Goal: Task Accomplishment & Management: Manage account settings

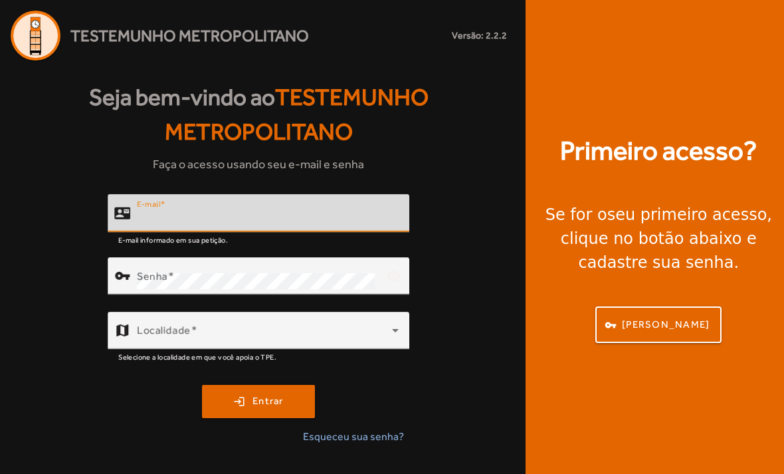
type input "**********"
click at [258, 418] on button "login Entrar" at bounding box center [258, 401] width 113 height 33
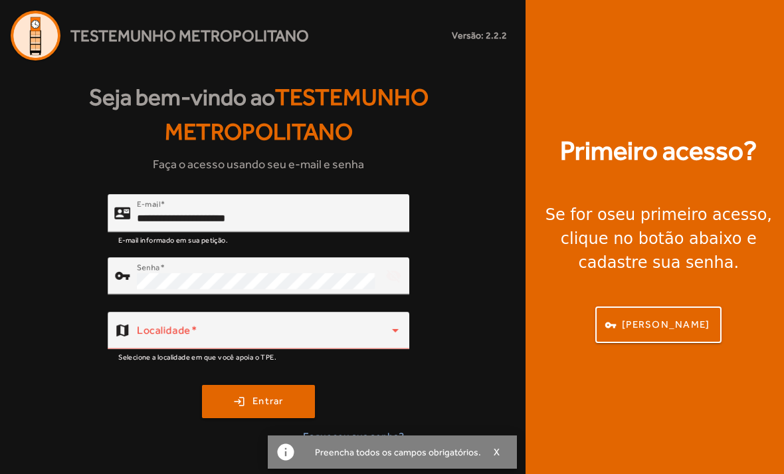
click at [317, 344] on span at bounding box center [264, 336] width 255 height 16
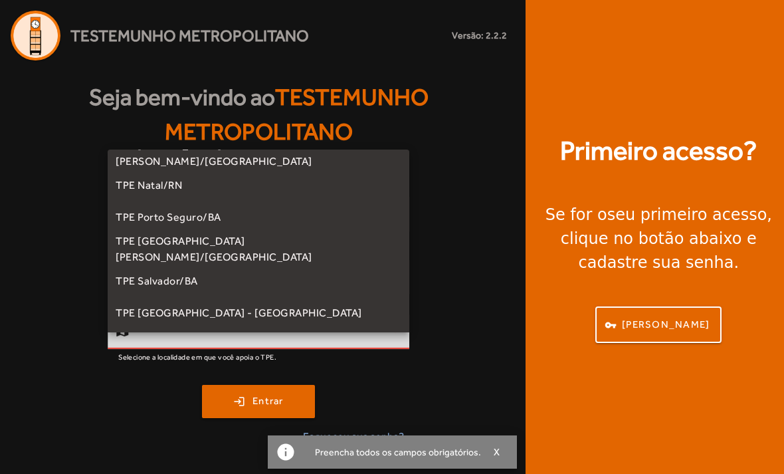
scroll to position [221, 0]
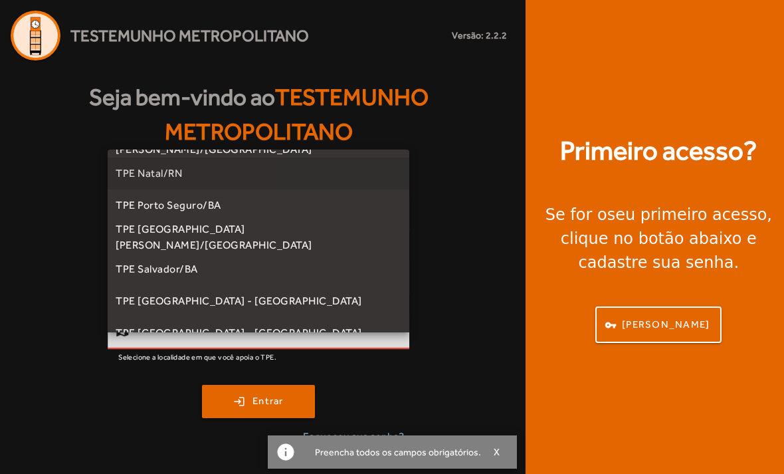
click at [306, 165] on mat-option "TPE Natal/RN" at bounding box center [259, 173] width 302 height 32
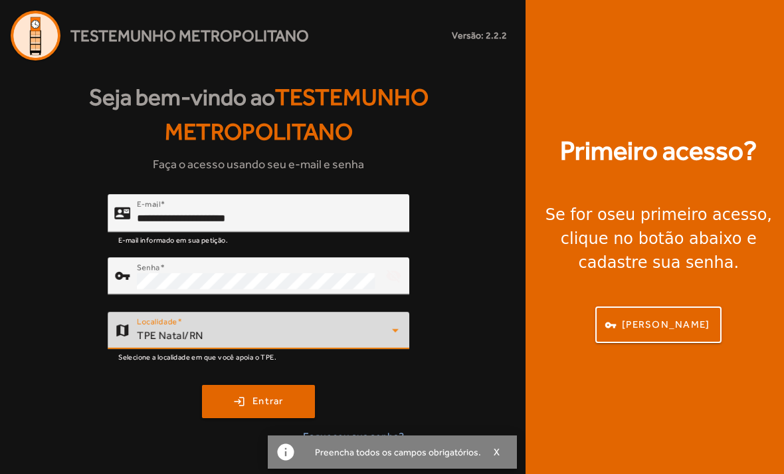
click at [271, 409] on span "Entrar" at bounding box center [267, 400] width 31 height 15
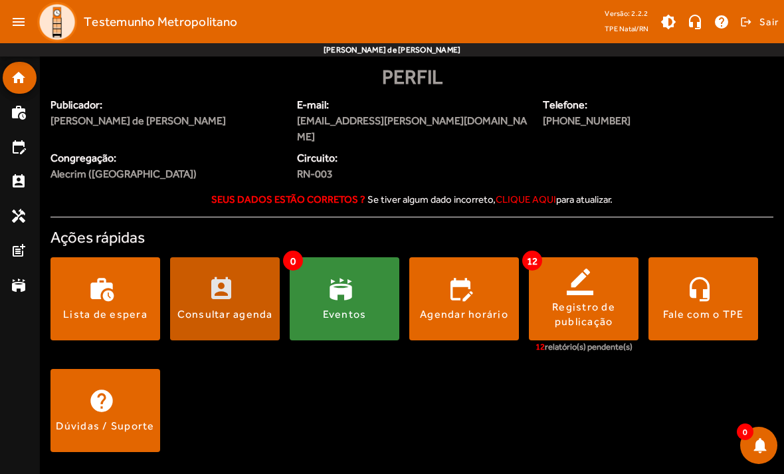
click at [229, 283] on span at bounding box center [225, 299] width 110 height 32
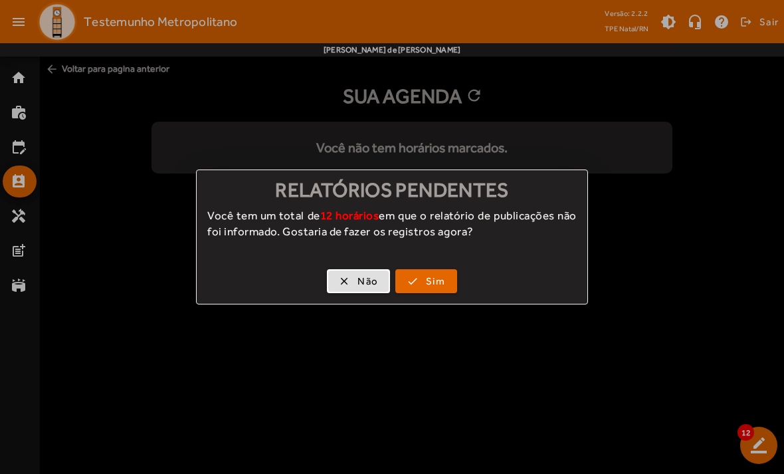
click at [357, 280] on span "button" at bounding box center [358, 281] width 60 height 32
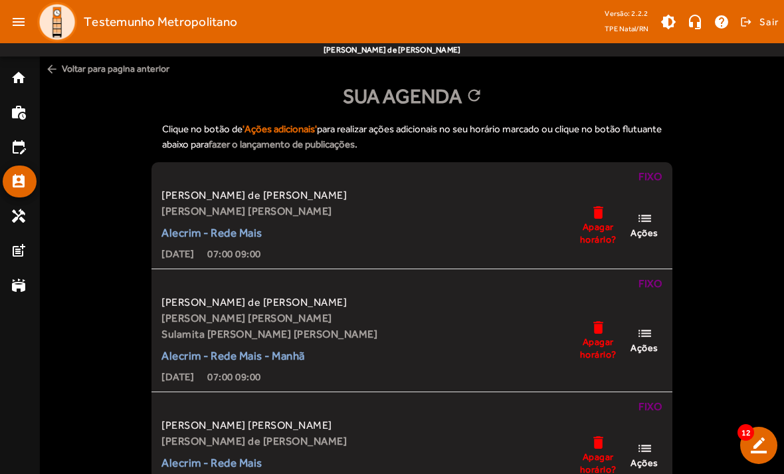
click at [589, 221] on span "Apagar horário?" at bounding box center [598, 233] width 40 height 24
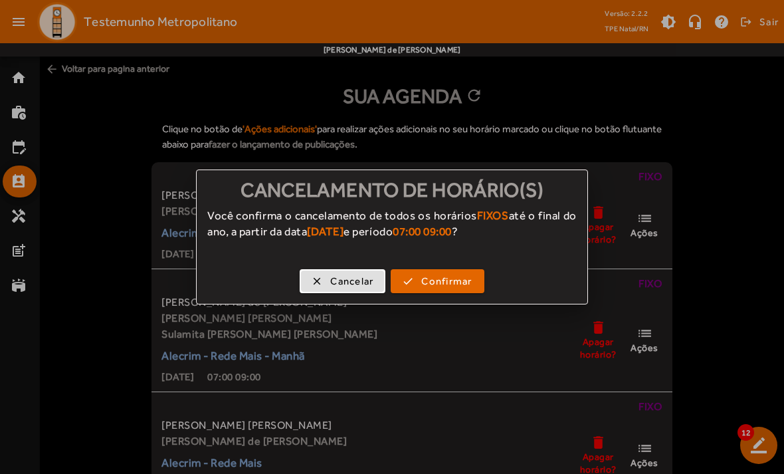
click at [447, 281] on span "Confirmar" at bounding box center [446, 281] width 50 height 15
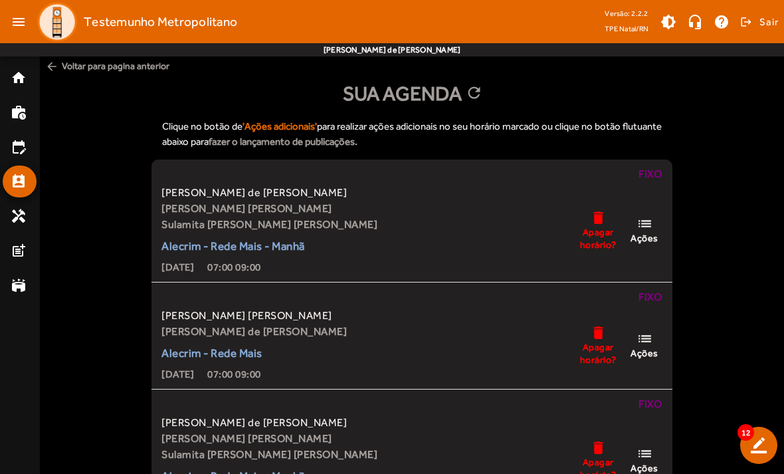
scroll to position [4, 0]
